Goal: Task Accomplishment & Management: Manage account settings

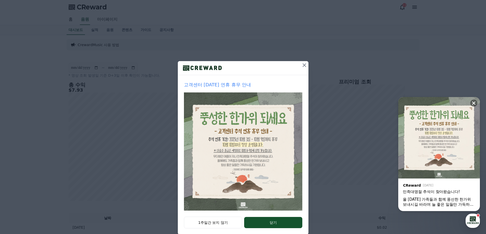
click at [302, 66] on icon at bounding box center [304, 65] width 4 height 4
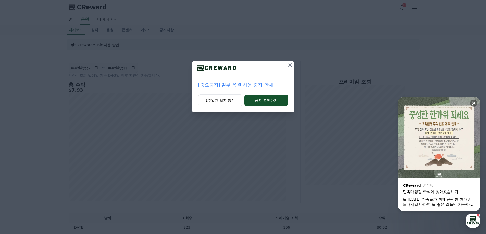
click at [289, 66] on icon at bounding box center [290, 65] width 6 height 6
click at [288, 64] on icon at bounding box center [290, 65] width 4 height 4
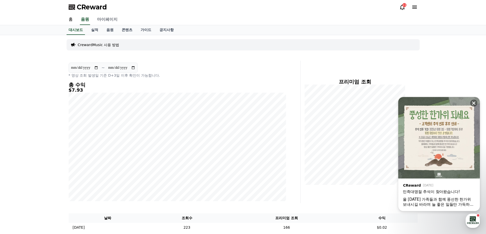
click at [99, 19] on link "마이페이지" at bounding box center [107, 19] width 29 height 11
select select "**********"
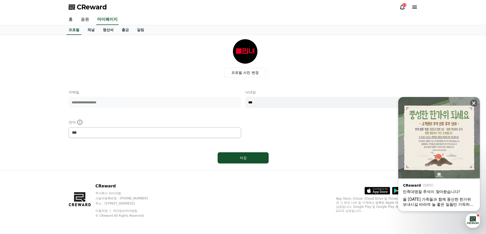
click at [107, 30] on link "정산서" at bounding box center [108, 30] width 19 height 10
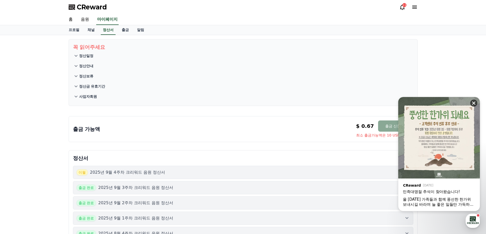
click at [473, 101] on icon at bounding box center [473, 103] width 5 height 5
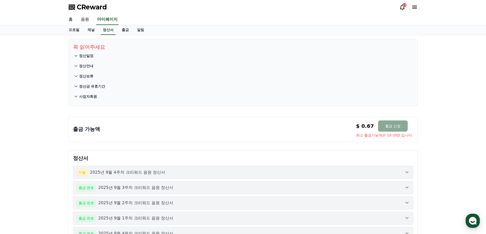
click at [402, 8] on icon at bounding box center [402, 7] width 6 height 6
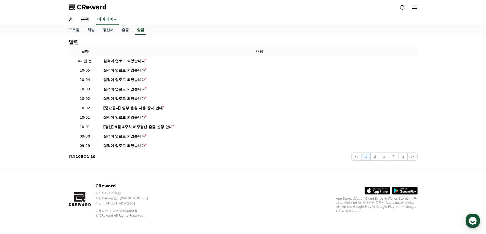
click at [402, 8] on icon at bounding box center [402, 7] width 6 height 6
